Goal: Find specific page/section: Find specific page/section

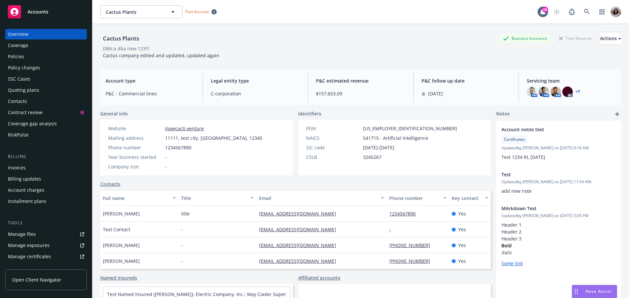
click at [37, 279] on span "Open Client Navigator" at bounding box center [36, 279] width 49 height 7
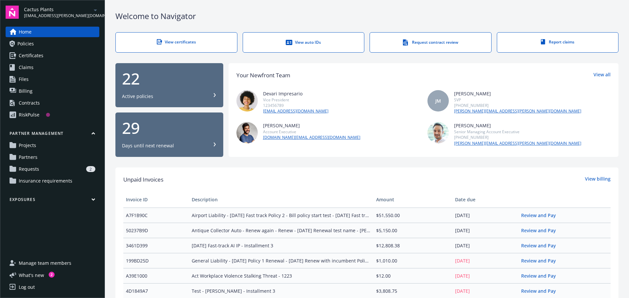
click at [34, 153] on span "Partners" at bounding box center [28, 157] width 19 height 11
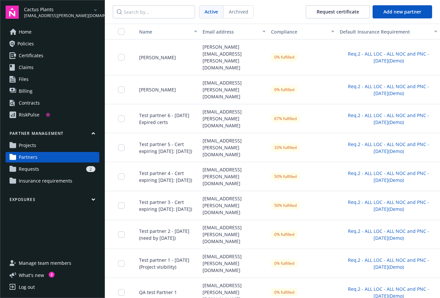
click at [143, 54] on span "[PERSON_NAME]" at bounding box center [155, 57] width 42 height 7
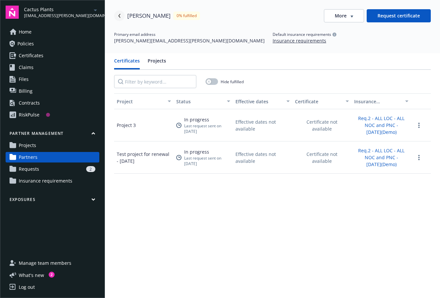
click at [121, 17] on icon "Navigate back" at bounding box center [119, 16] width 4 height 4
